Goal: Navigation & Orientation: Find specific page/section

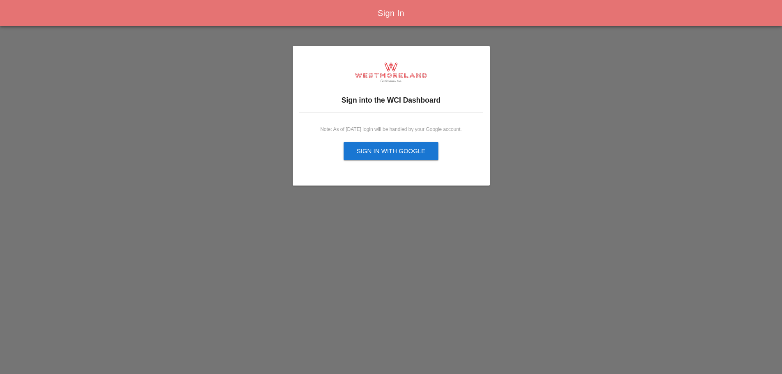
click at [390, 149] on div "Sign in with Google" at bounding box center [391, 151] width 69 height 9
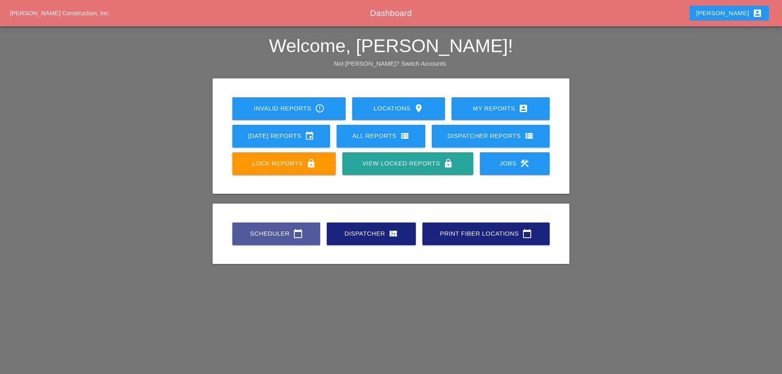
click at [272, 235] on div "Scheduler calendar_today" at bounding box center [277, 234] width 62 height 10
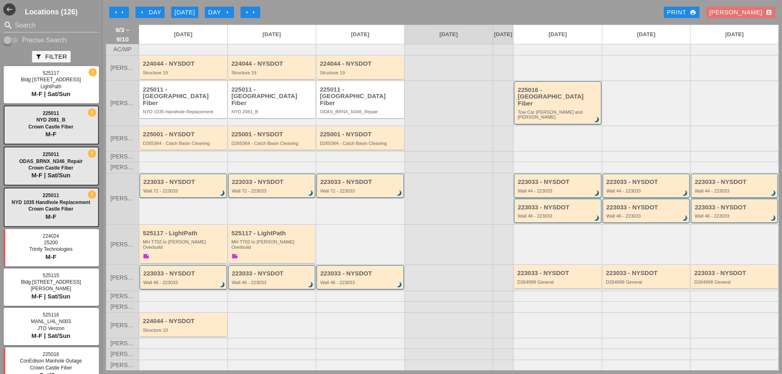
click at [757, 8] on div "Cindy account_box" at bounding box center [740, 12] width 63 height 9
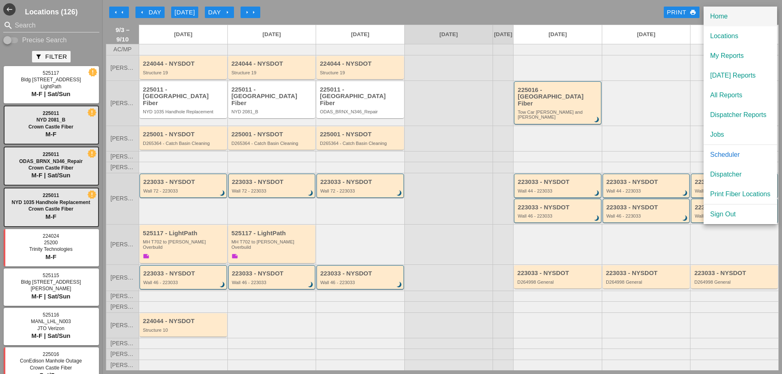
click at [715, 17] on div "Home" at bounding box center [740, 16] width 60 height 10
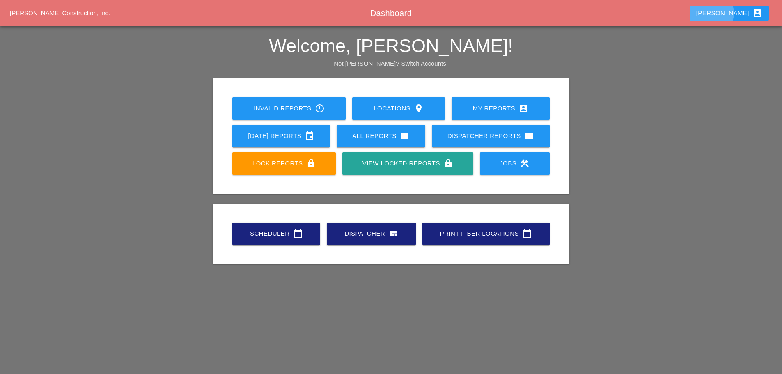
click at [747, 11] on div "Cindy account_box" at bounding box center [729, 13] width 66 height 10
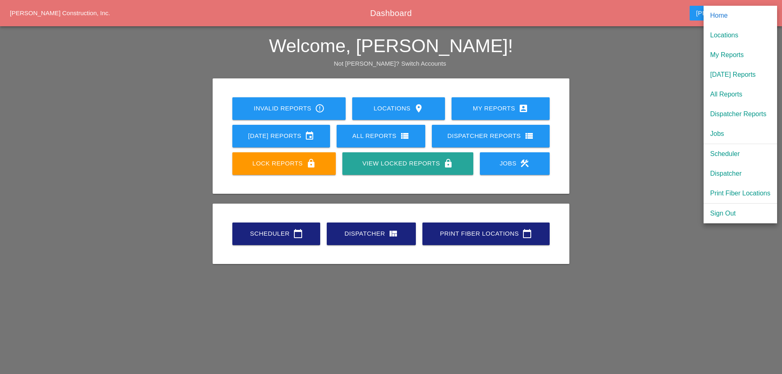
click at [65, 12] on span "Westmoreland Construction, Inc." at bounding box center [60, 12] width 100 height 7
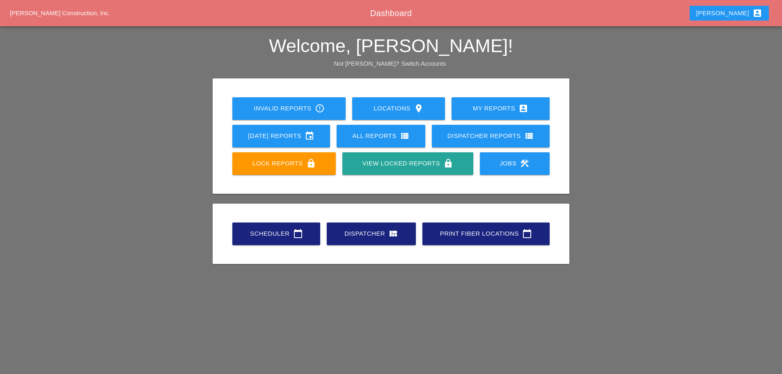
click at [65, 12] on span "Westmoreland Construction, Inc." at bounding box center [60, 12] width 100 height 7
click at [759, 14] on icon "account_box" at bounding box center [758, 13] width 10 height 10
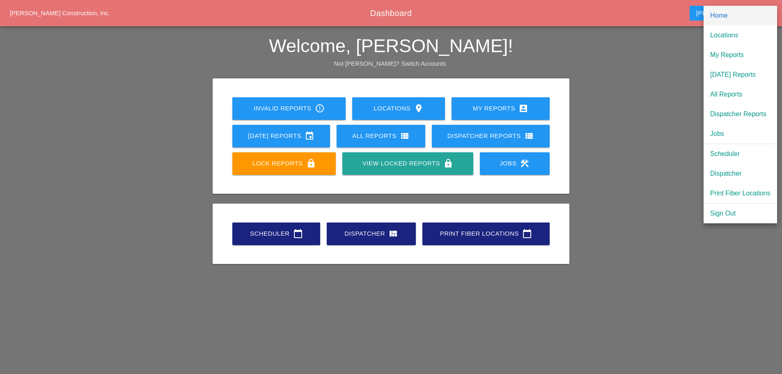
click at [721, 17] on div "Home" at bounding box center [740, 16] width 60 height 10
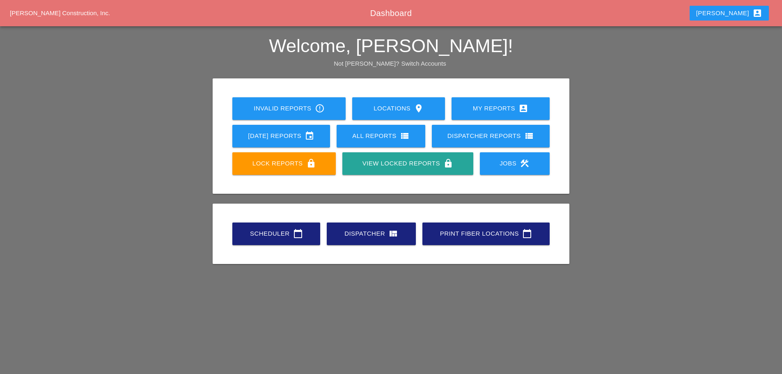
click at [273, 157] on link "Lock Reports lock" at bounding box center [283, 163] width 103 height 23
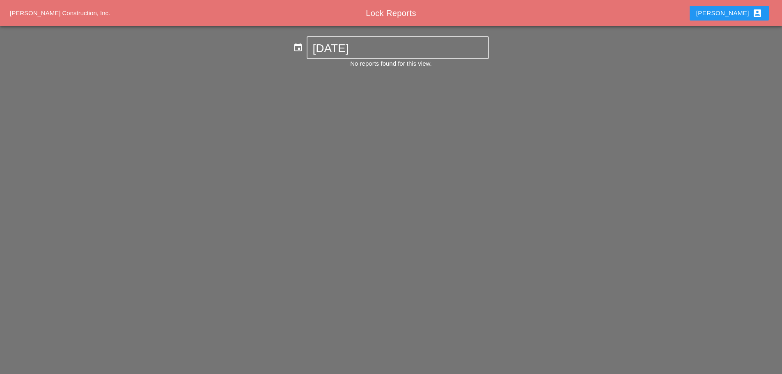
click at [744, 13] on div "Cindy account_box" at bounding box center [729, 13] width 66 height 10
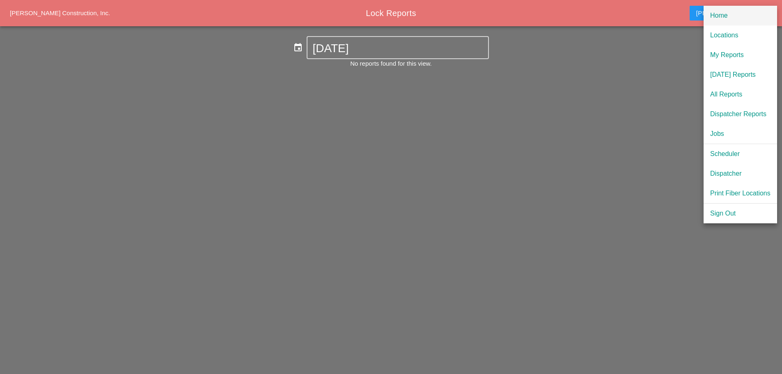
click at [721, 13] on div "Home" at bounding box center [740, 16] width 60 height 10
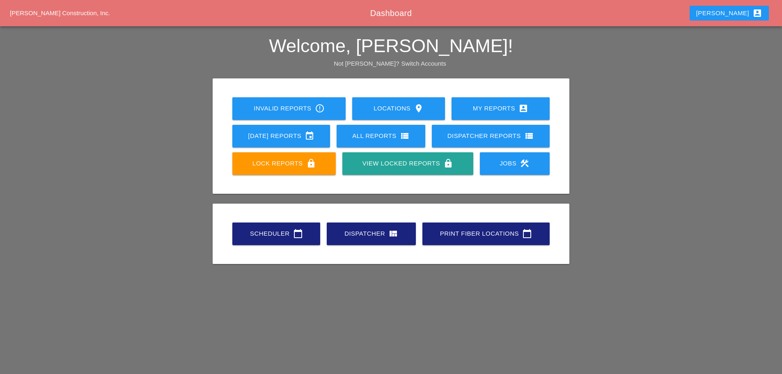
click at [406, 167] on div "View Locked Reports lock" at bounding box center [408, 163] width 104 height 10
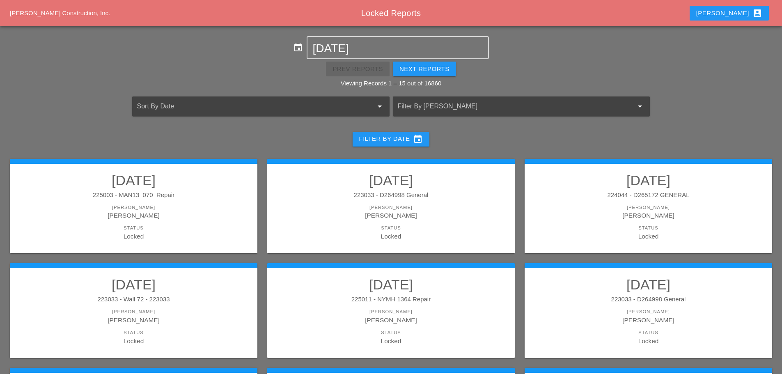
click at [745, 17] on div "Cindy account_box" at bounding box center [729, 13] width 66 height 10
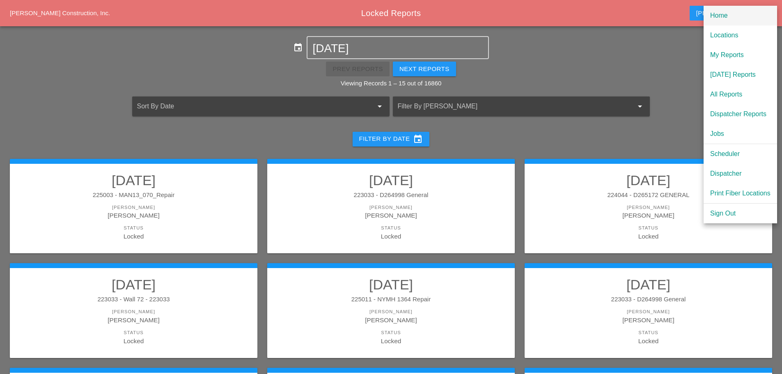
click at [728, 17] on div "Home" at bounding box center [740, 16] width 60 height 10
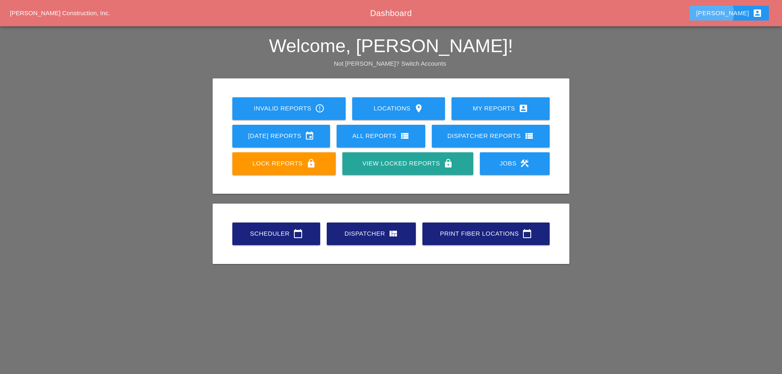
click at [734, 15] on div "Cindy account_box" at bounding box center [729, 13] width 66 height 10
